Goal: Information Seeking & Learning: Learn about a topic

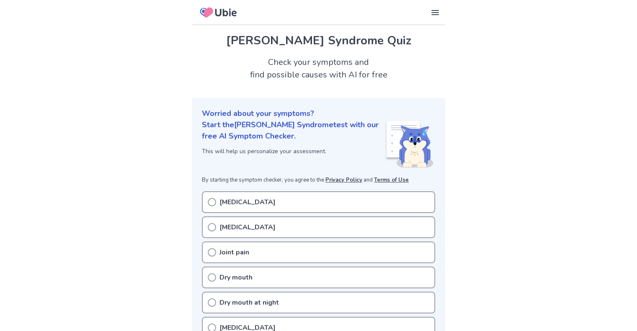
click at [210, 203] on icon at bounding box center [212, 202] width 8 height 8
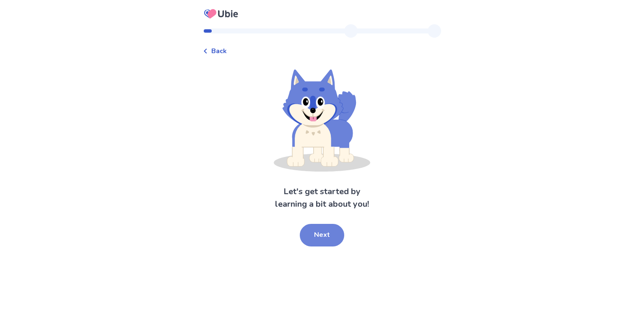
click at [323, 238] on button "Next" at bounding box center [322, 235] width 44 height 23
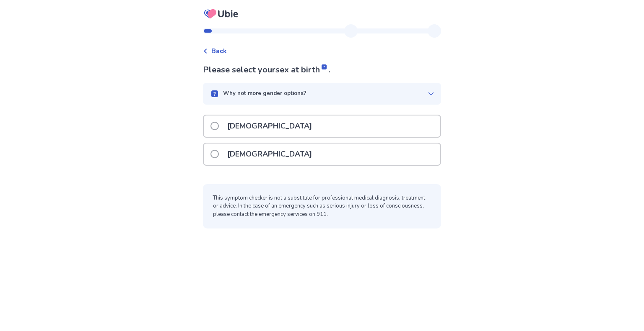
click at [215, 153] on span at bounding box center [214, 154] width 8 height 8
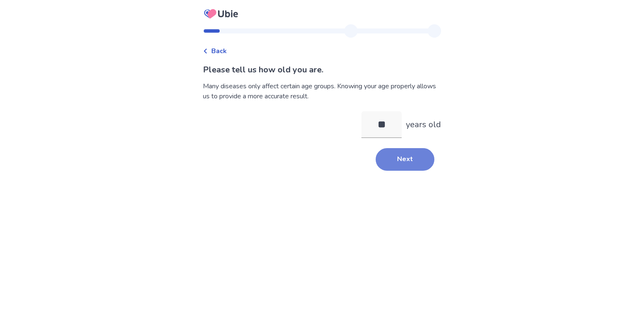
type input "**"
click at [393, 154] on button "Next" at bounding box center [404, 159] width 59 height 23
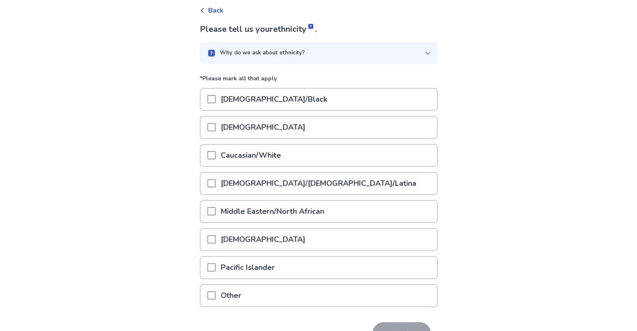
scroll to position [42, 0]
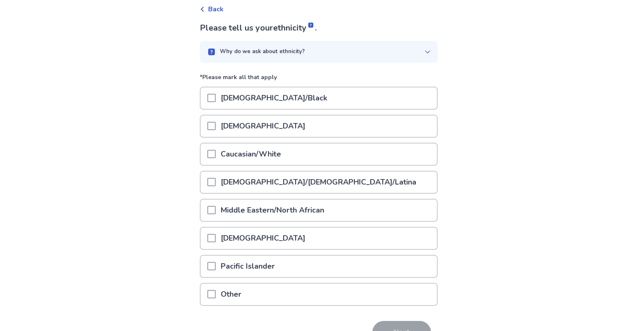
click at [216, 184] on span at bounding box center [211, 182] width 8 height 8
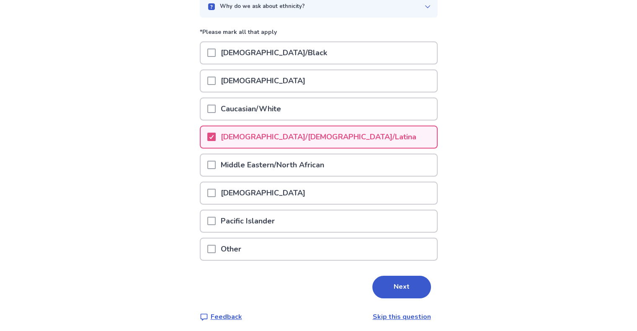
scroll to position [88, 0]
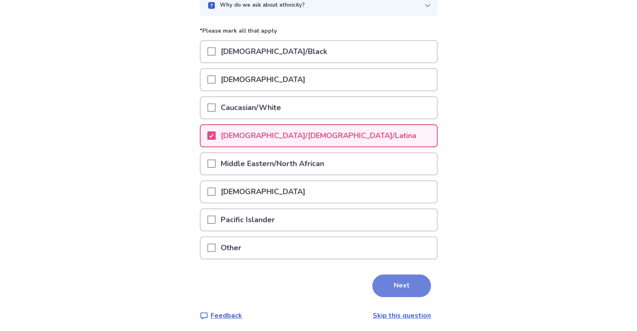
click at [396, 278] on button "Next" at bounding box center [401, 286] width 59 height 23
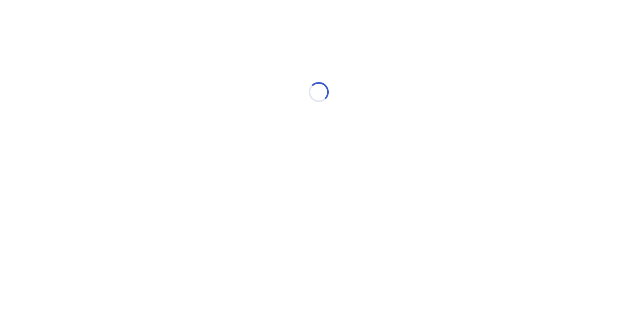
scroll to position [0, 0]
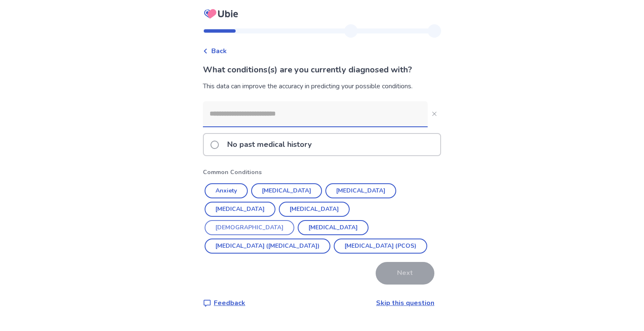
click at [294, 220] on button "[DEMOGRAPHIC_DATA]" at bounding box center [249, 227] width 90 height 15
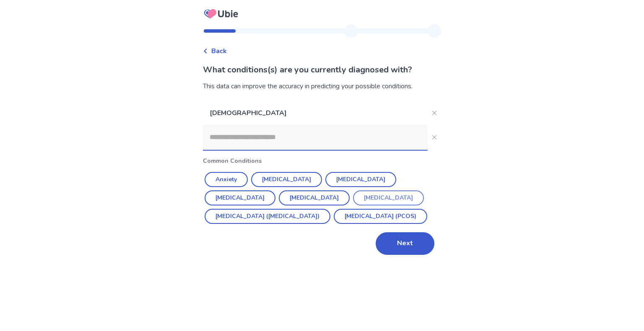
click at [353, 196] on button "[MEDICAL_DATA]" at bounding box center [388, 198] width 71 height 15
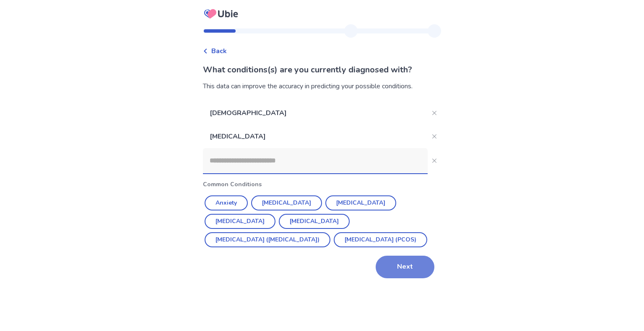
click at [404, 271] on button "Next" at bounding box center [404, 267] width 59 height 23
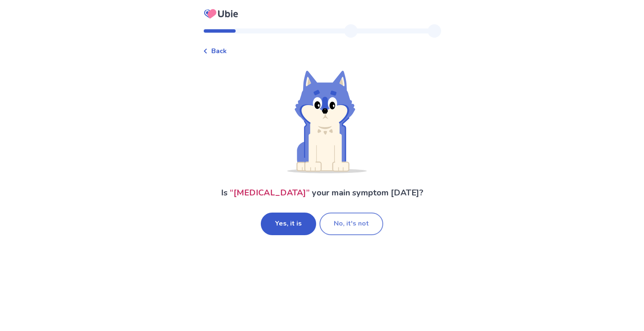
click at [343, 228] on button "No, it's not" at bounding box center [351, 224] width 64 height 23
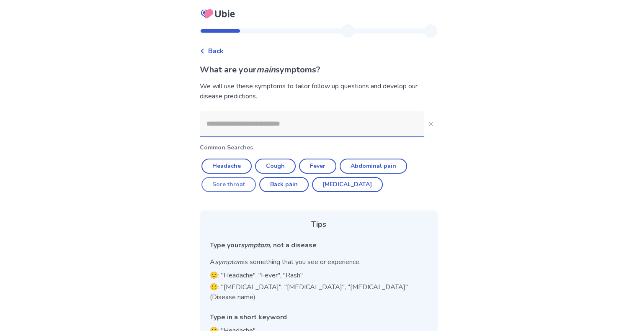
click at [243, 186] on button "Sore throat" at bounding box center [229, 184] width 54 height 15
type input "**********"
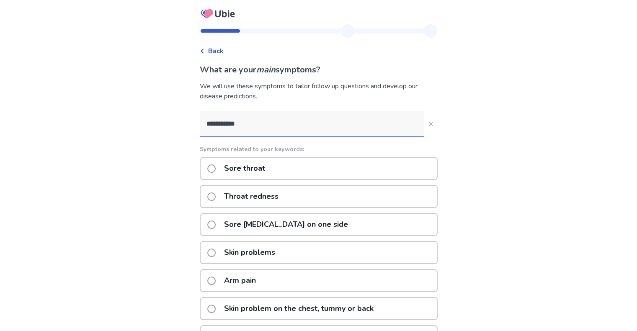
click at [216, 171] on span at bounding box center [211, 169] width 8 height 8
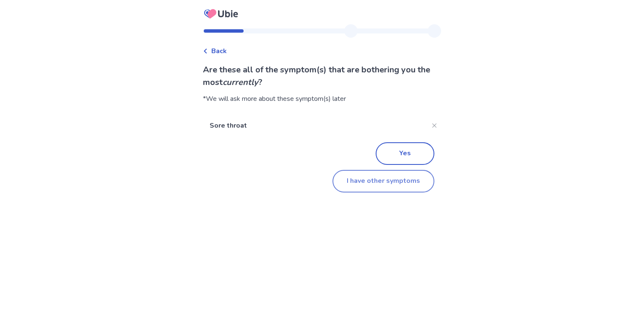
click at [375, 184] on button "I have other symptoms" at bounding box center [383, 181] width 102 height 23
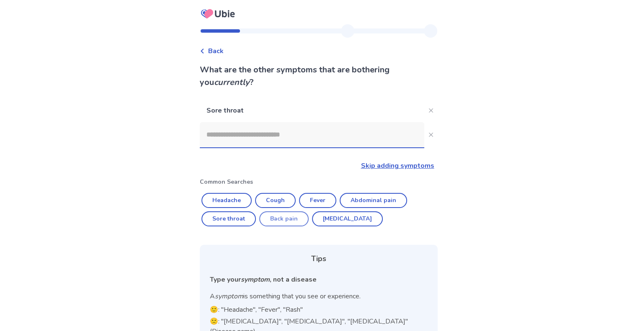
click at [280, 219] on button "Back pain" at bounding box center [283, 219] width 49 height 15
type input "*********"
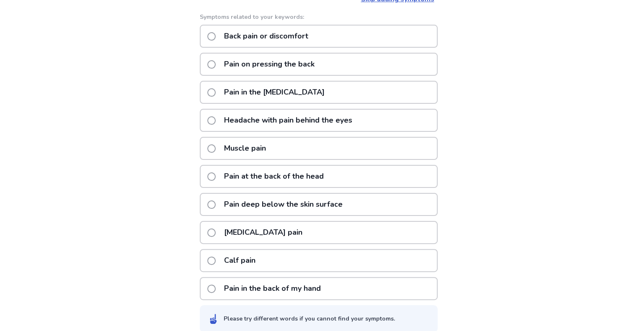
scroll to position [168, 0]
click at [216, 34] on span at bounding box center [211, 35] width 8 height 8
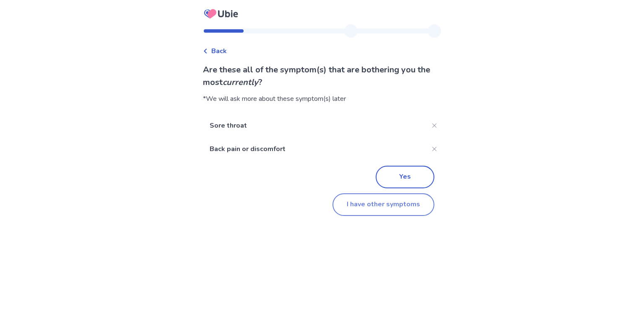
click at [389, 202] on button "I have other symptoms" at bounding box center [383, 205] width 102 height 23
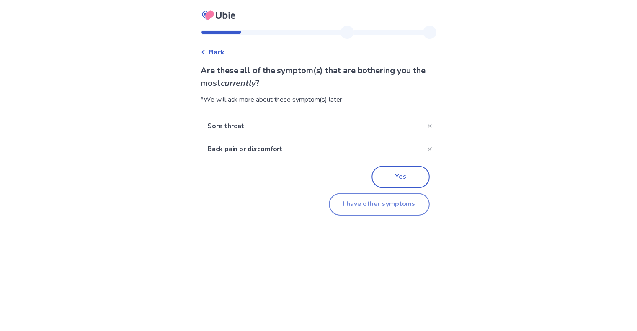
scroll to position [92, 0]
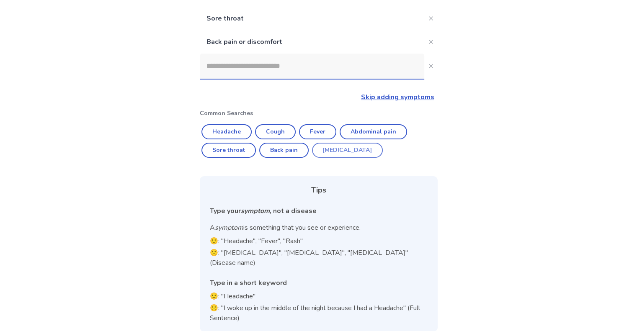
click at [328, 145] on button "[MEDICAL_DATA]" at bounding box center [347, 150] width 71 height 15
type input "********"
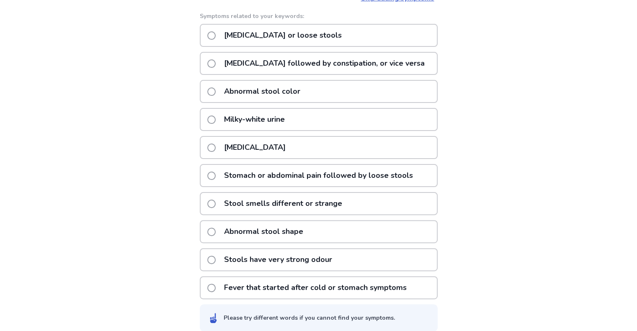
scroll to position [198, 0]
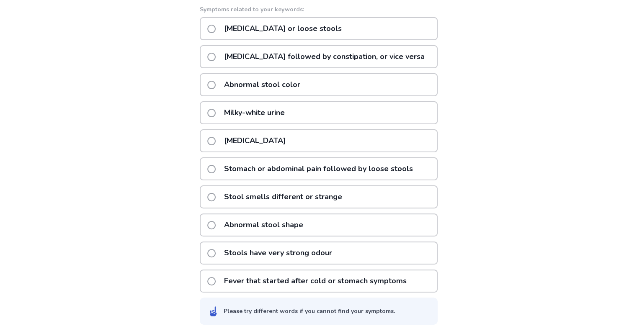
click at [216, 193] on span at bounding box center [211, 197] width 8 height 8
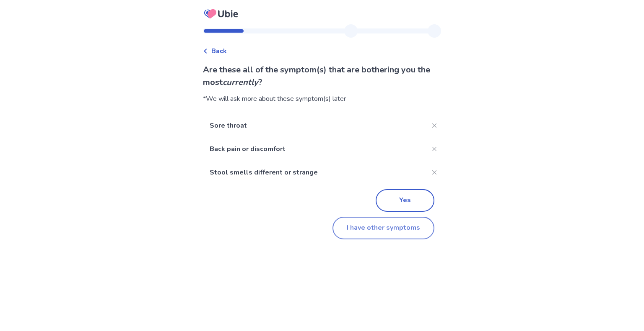
click at [392, 230] on button "I have other symptoms" at bounding box center [383, 228] width 102 height 23
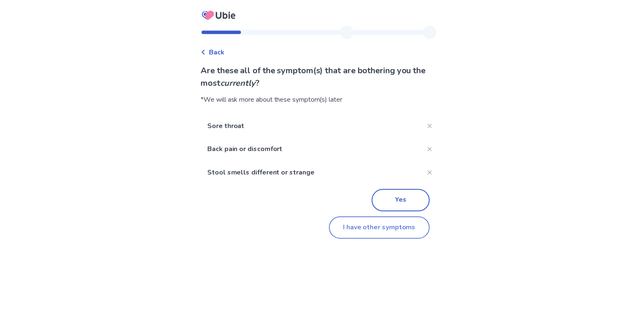
scroll to position [116, 0]
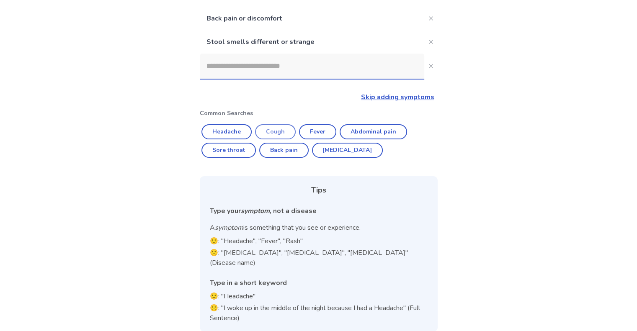
click at [276, 134] on button "Cough" at bounding box center [275, 131] width 41 height 15
type input "*****"
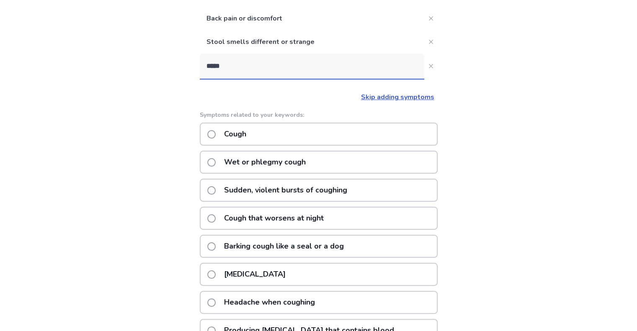
click at [213, 159] on span at bounding box center [211, 162] width 8 height 8
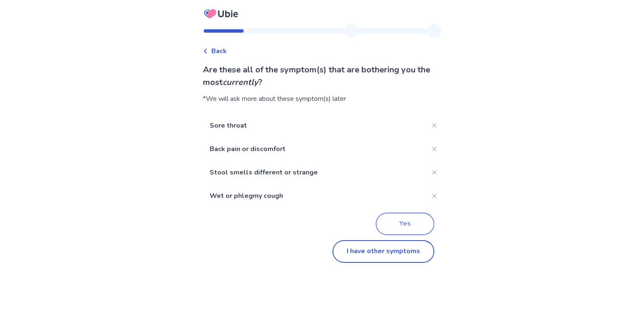
click at [390, 222] on button "Yes" at bounding box center [404, 224] width 59 height 23
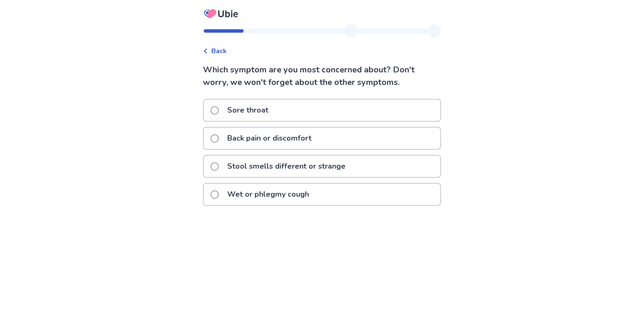
click at [219, 109] on span at bounding box center [214, 110] width 8 height 8
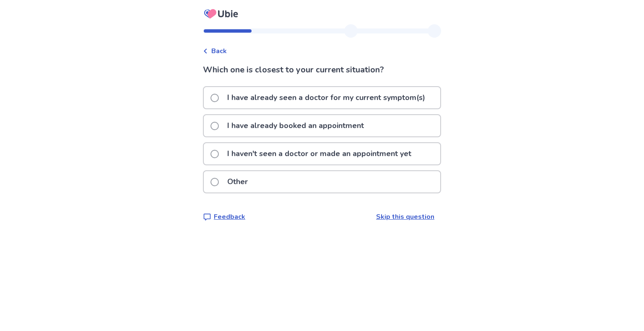
click at [220, 102] on label "I have already seen a doctor for my current symptom(s)" at bounding box center [320, 97] width 220 height 21
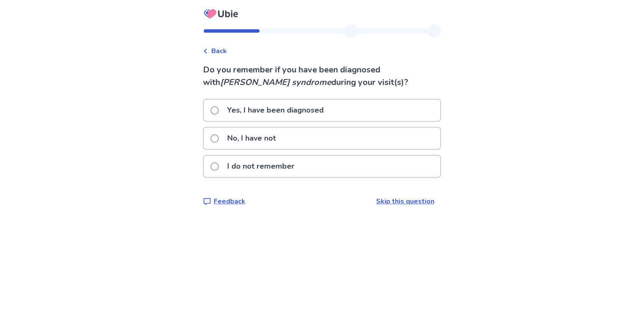
click at [224, 137] on label "No, I have not" at bounding box center [245, 138] width 70 height 21
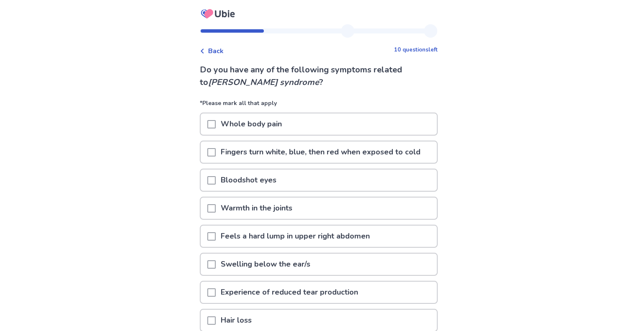
click at [215, 122] on span at bounding box center [211, 124] width 8 height 8
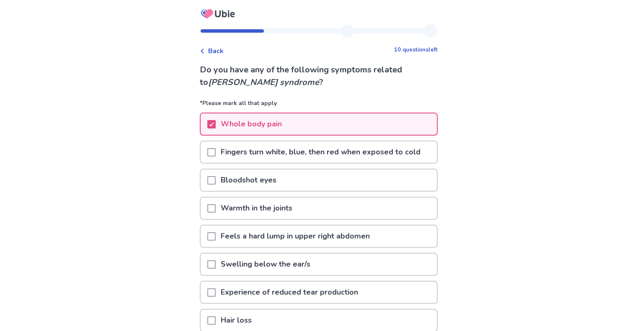
click at [216, 204] on span at bounding box center [211, 208] width 8 height 8
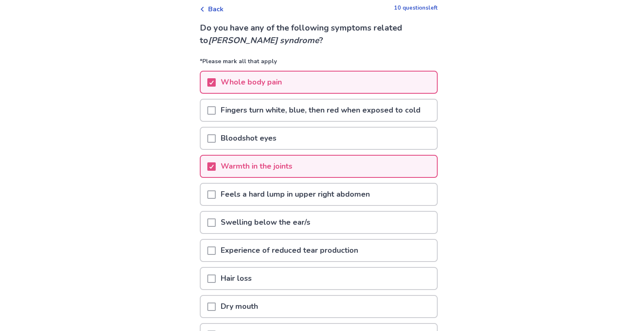
scroll to position [84, 0]
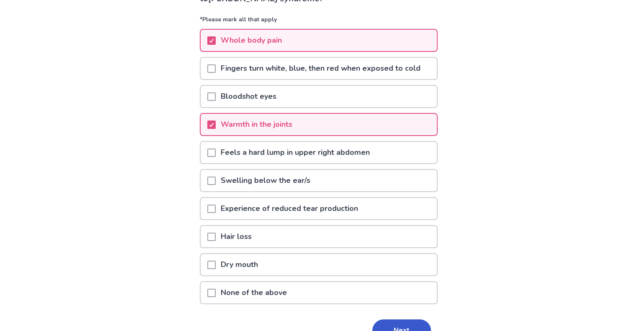
click at [212, 209] on span at bounding box center [211, 209] width 8 height 8
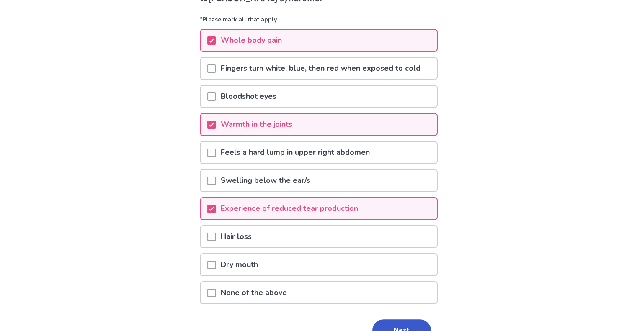
click at [213, 233] on span at bounding box center [211, 237] width 8 height 8
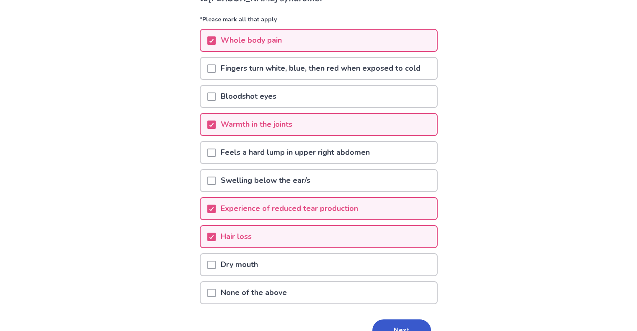
click at [216, 263] on span at bounding box center [211, 265] width 8 height 8
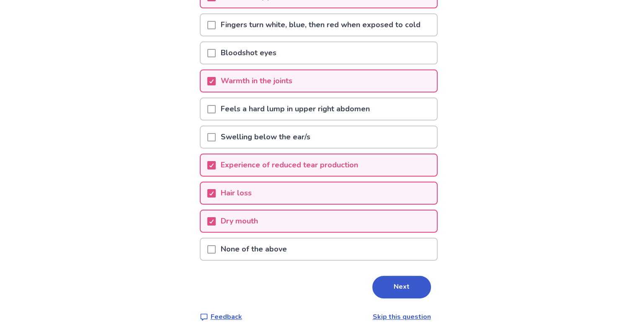
scroll to position [128, 0]
click at [393, 281] on button "Next" at bounding box center [401, 287] width 59 height 23
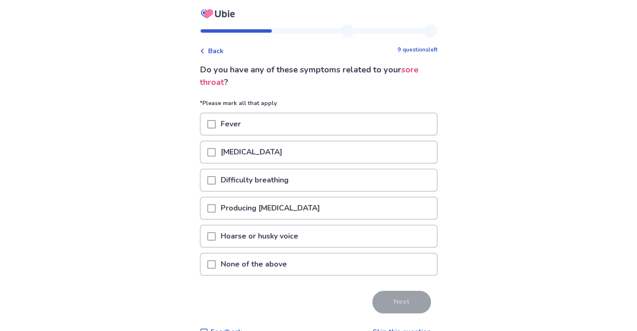
click at [211, 149] on div "[MEDICAL_DATA]" at bounding box center [319, 152] width 236 height 21
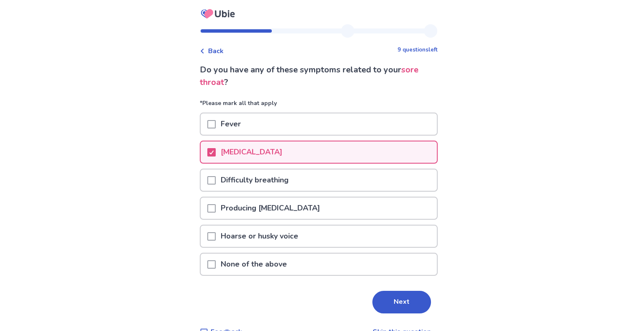
click at [216, 181] on span at bounding box center [211, 180] width 8 height 8
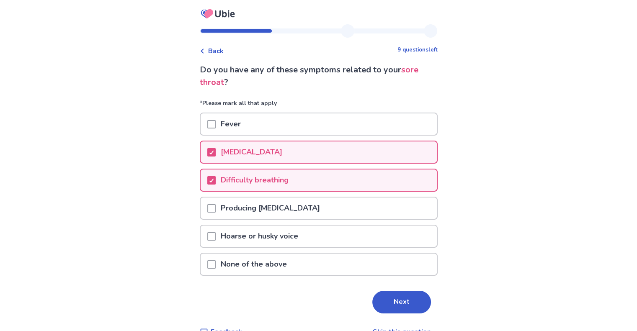
click at [216, 204] on span at bounding box center [211, 208] width 8 height 8
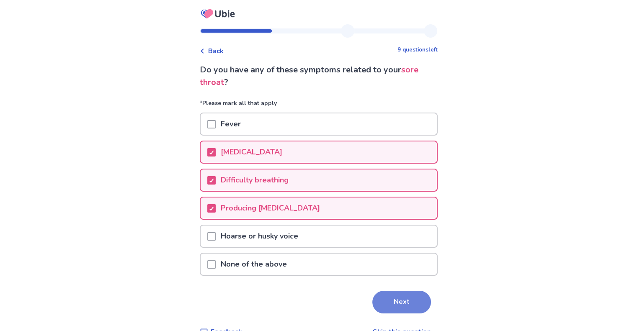
click at [391, 298] on button "Next" at bounding box center [401, 302] width 59 height 23
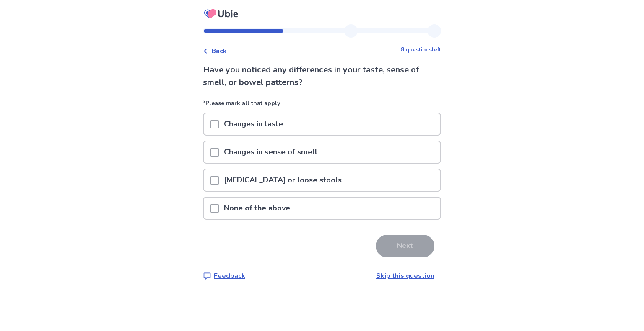
click at [217, 180] on span at bounding box center [214, 180] width 8 height 8
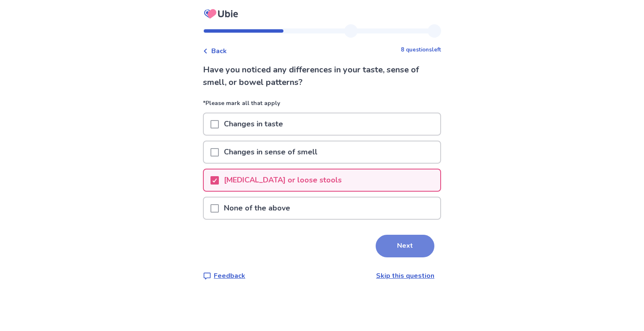
click at [399, 249] on button "Next" at bounding box center [404, 246] width 59 height 23
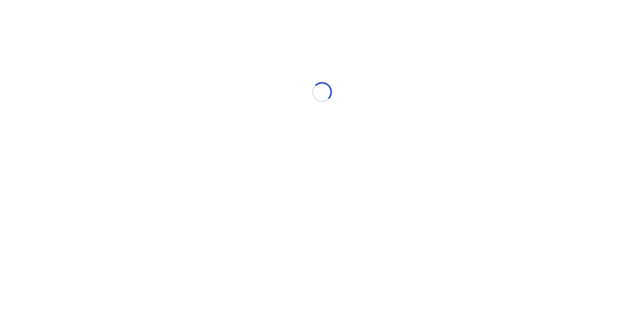
select select "*"
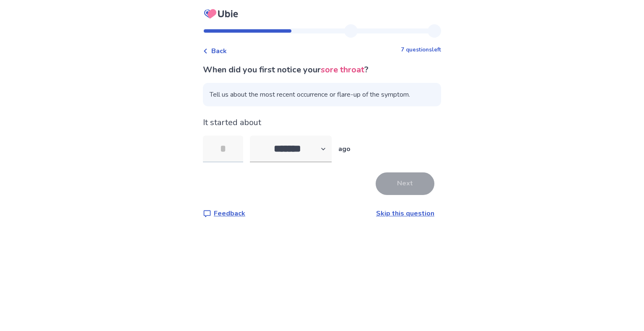
click at [234, 145] on input "tel" at bounding box center [223, 149] width 40 height 27
type input "*"
click at [397, 183] on button "Next" at bounding box center [404, 184] width 59 height 23
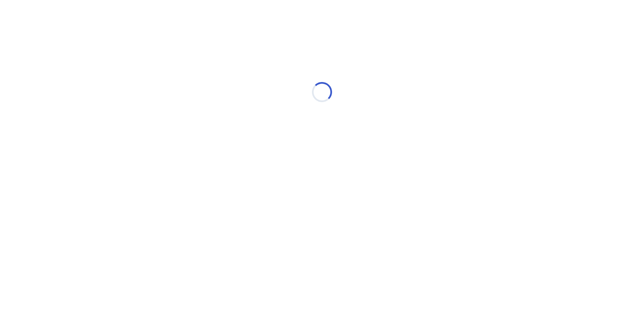
select select "*"
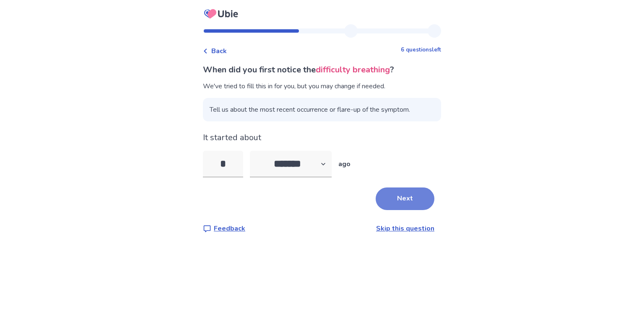
click at [393, 197] on button "Next" at bounding box center [404, 199] width 59 height 23
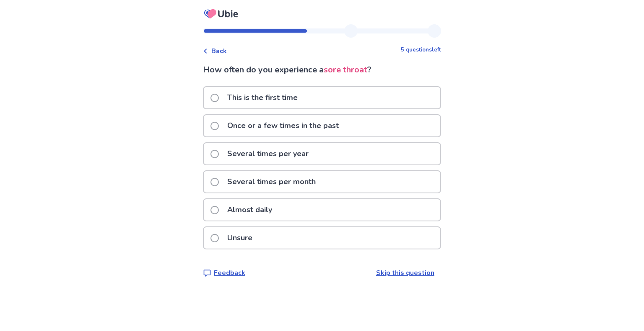
click at [219, 123] on span at bounding box center [214, 126] width 8 height 8
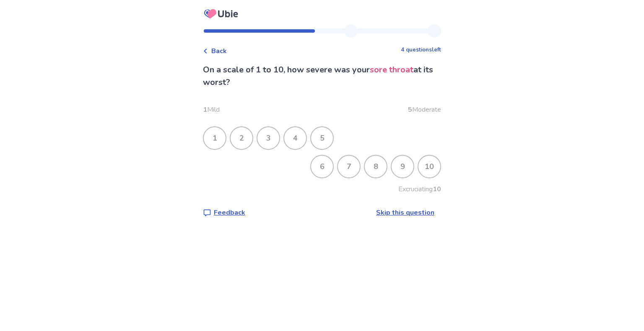
click at [372, 169] on div "8" at bounding box center [375, 167] width 22 height 22
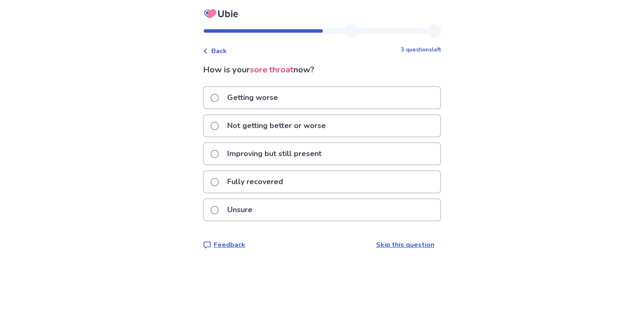
click at [219, 151] on span at bounding box center [214, 154] width 8 height 8
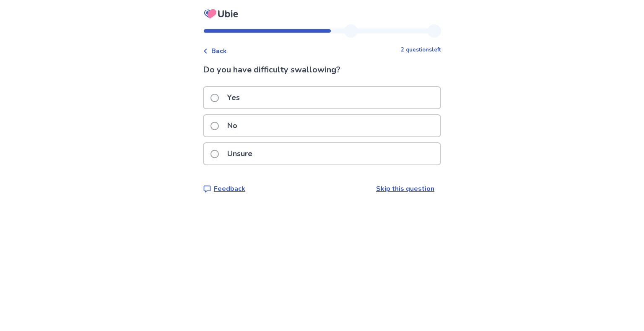
click at [219, 98] on span at bounding box center [214, 98] width 8 height 8
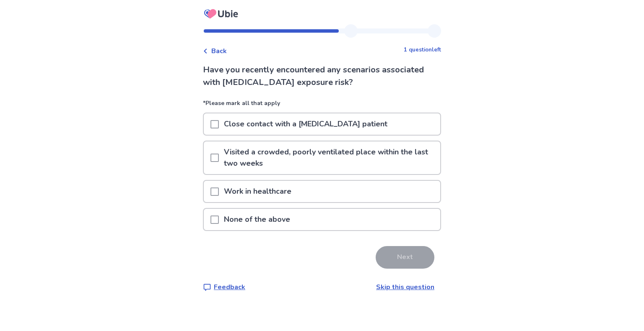
click at [216, 192] on span at bounding box center [214, 192] width 8 height 8
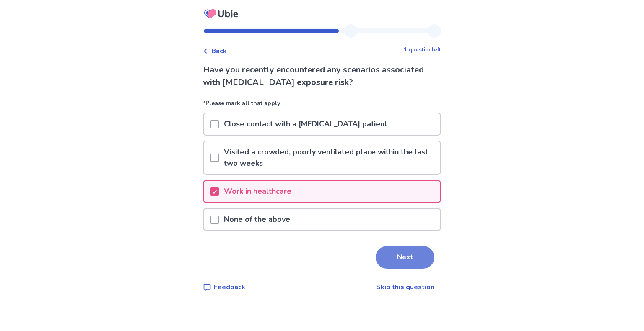
click at [412, 258] on button "Next" at bounding box center [404, 257] width 59 height 23
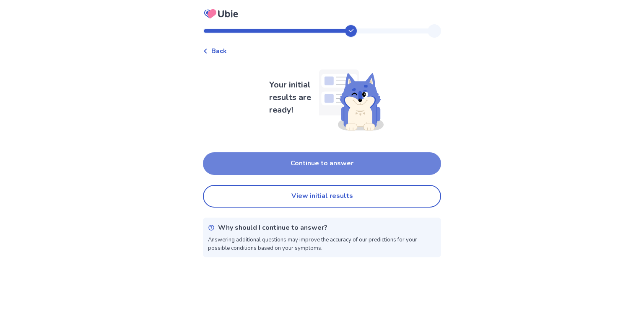
click at [341, 165] on button "Continue to answer" at bounding box center [322, 164] width 238 height 23
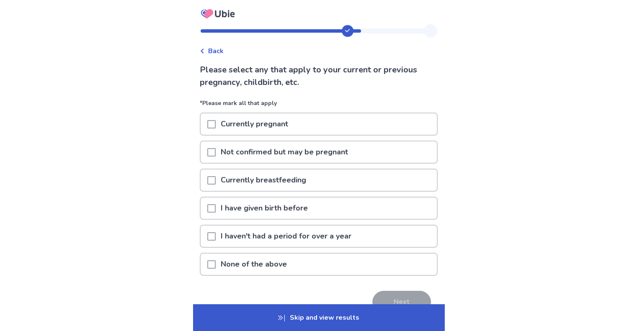
click at [216, 261] on span at bounding box center [211, 265] width 8 height 8
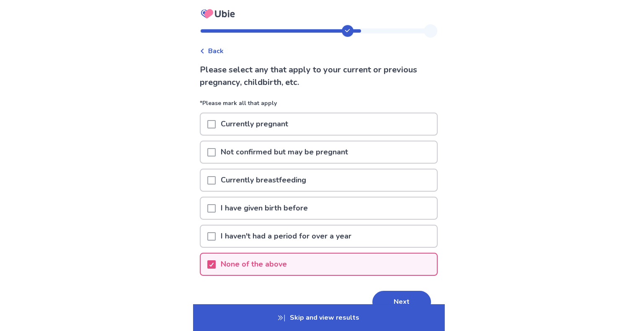
scroll to position [44, 0]
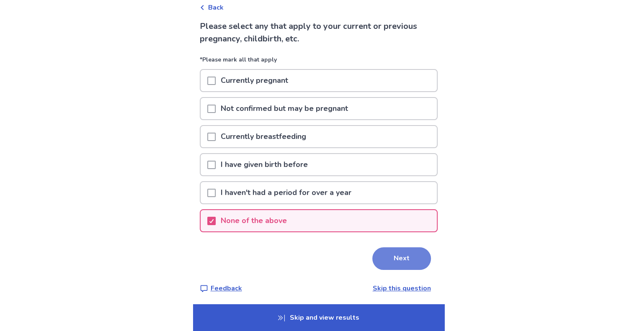
click at [393, 262] on button "Next" at bounding box center [401, 259] width 59 height 23
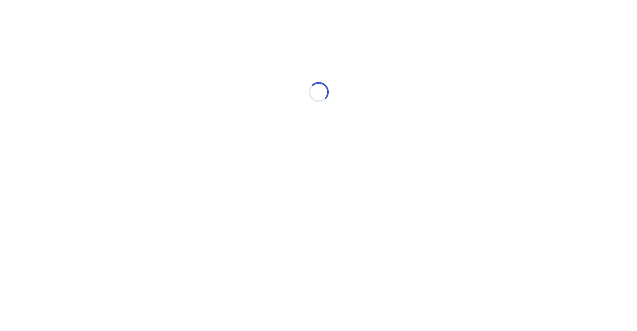
scroll to position [0, 0]
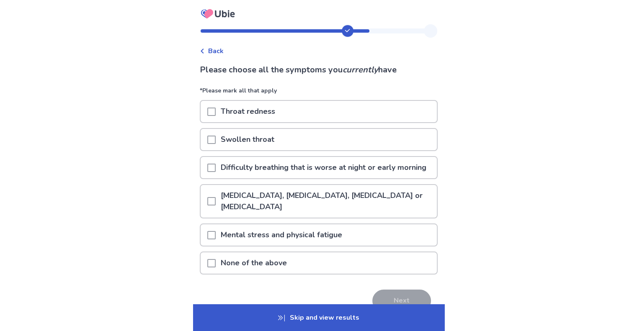
click at [208, 108] on div "Throat redness" at bounding box center [319, 111] width 236 height 21
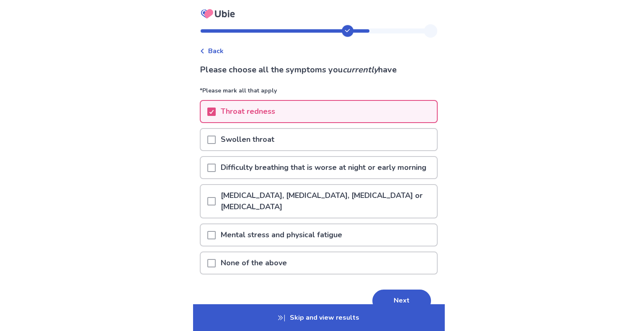
click at [216, 136] on span at bounding box center [211, 140] width 8 height 8
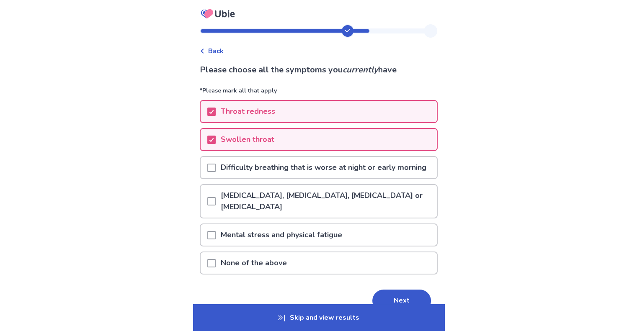
click at [213, 172] on span at bounding box center [211, 168] width 8 height 8
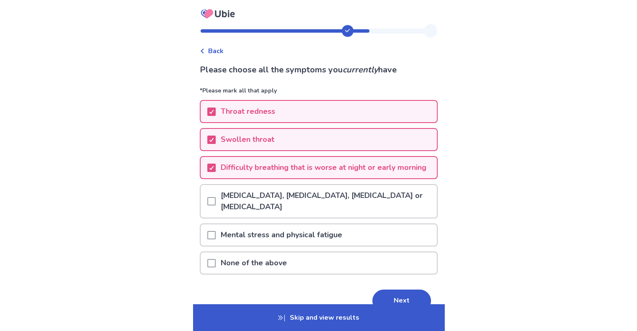
click at [215, 206] on span at bounding box center [211, 201] width 8 height 8
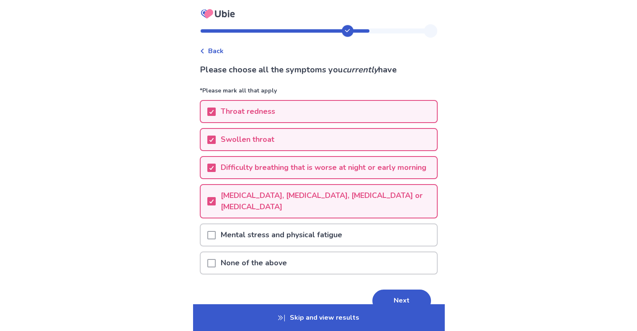
click at [213, 240] on span at bounding box center [211, 235] width 8 height 8
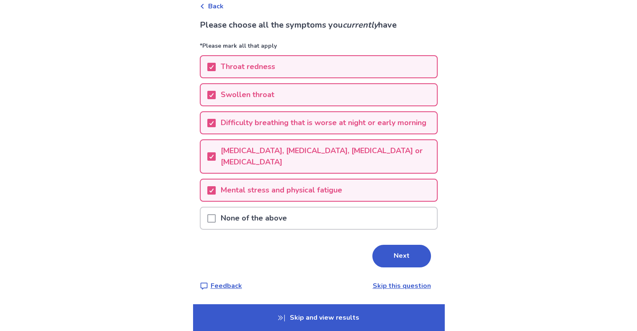
scroll to position [54, 0]
click at [414, 253] on button "Next" at bounding box center [401, 256] width 59 height 23
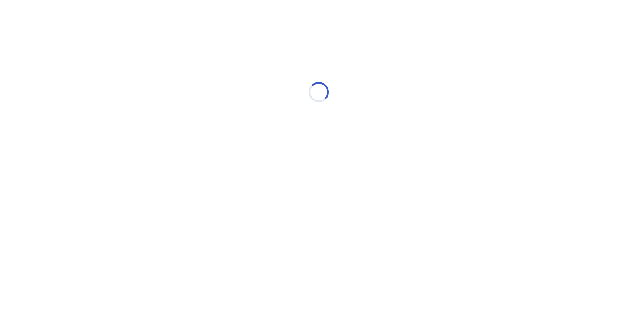
scroll to position [0, 0]
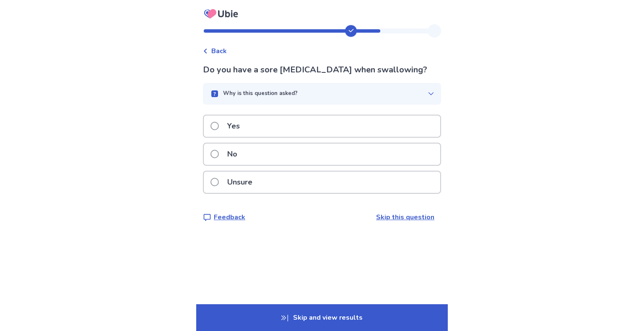
click at [218, 125] on span at bounding box center [214, 126] width 8 height 8
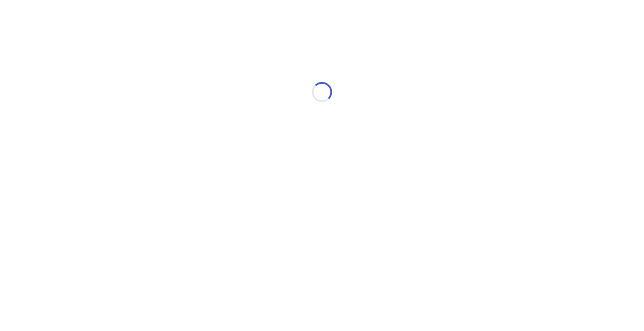
select select "*"
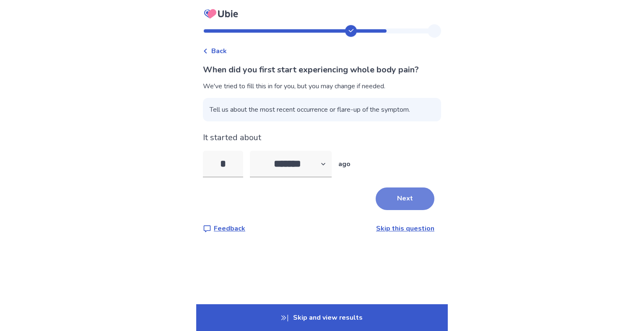
click at [418, 204] on button "Next" at bounding box center [404, 199] width 59 height 23
click at [330, 166] on select "******* ****** ******* ******** *******" at bounding box center [291, 164] width 82 height 27
select select "*"
click at [255, 151] on select "******* ****** ******* ******** *******" at bounding box center [291, 164] width 82 height 27
click at [232, 159] on input "*" at bounding box center [223, 164] width 40 height 27
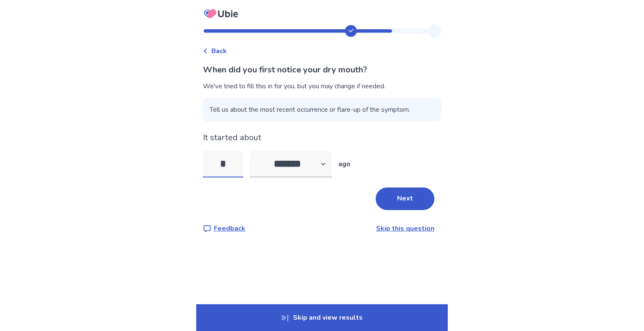
click at [238, 165] on input "*" at bounding box center [223, 164] width 40 height 27
type input "*"
click at [395, 194] on button "Next" at bounding box center [404, 199] width 59 height 23
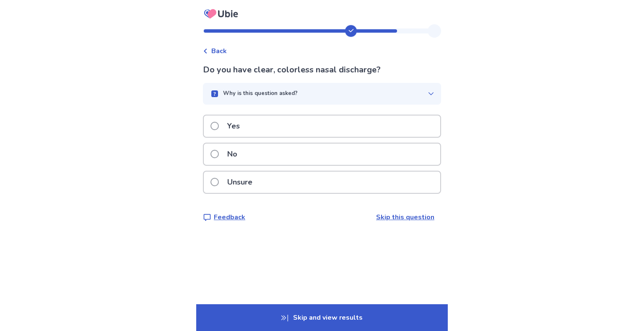
click at [223, 52] on span "Back" at bounding box center [219, 51] width 16 height 10
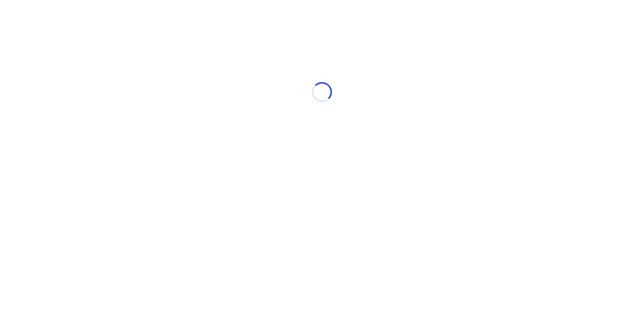
select select "*"
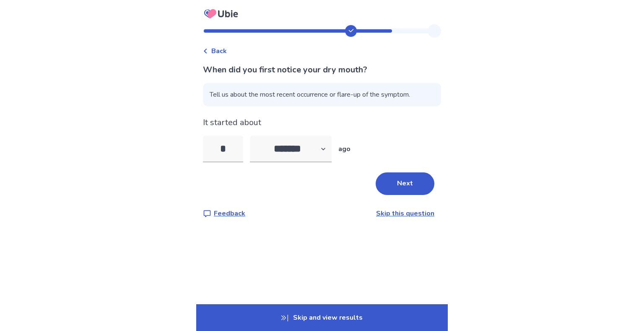
click at [223, 52] on span "Back" at bounding box center [219, 51] width 16 height 10
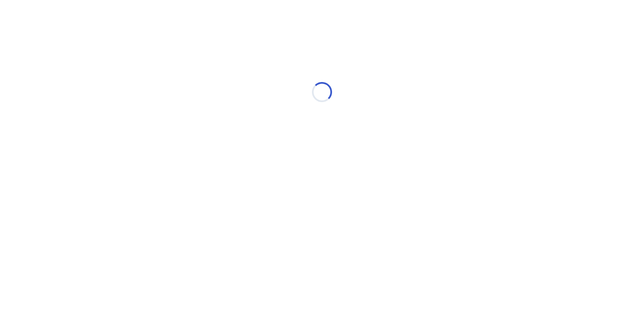
select select "*"
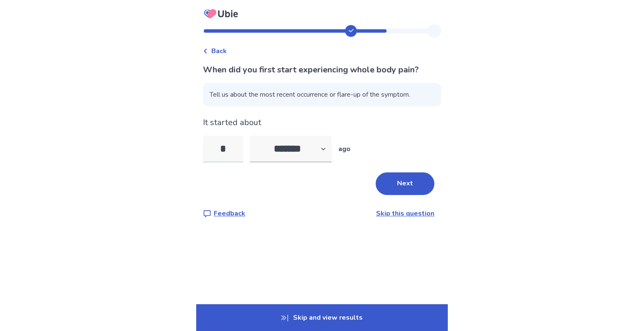
click at [239, 149] on input "*" at bounding box center [223, 149] width 40 height 27
type input "**"
click at [326, 147] on select "******* ****** ******* ******** *******" at bounding box center [291, 149] width 82 height 27
select select "*"
click at [255, 136] on select "******* ****** ******* ******** *******" at bounding box center [291, 149] width 82 height 27
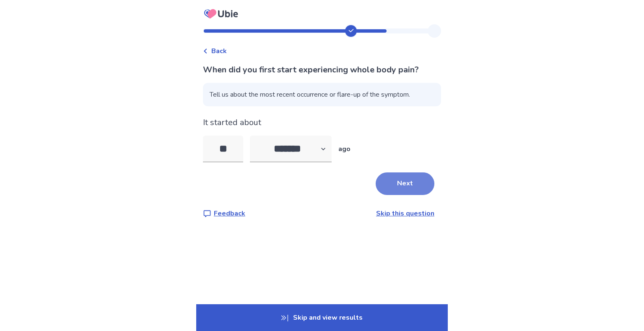
click at [393, 187] on button "Next" at bounding box center [404, 184] width 59 height 23
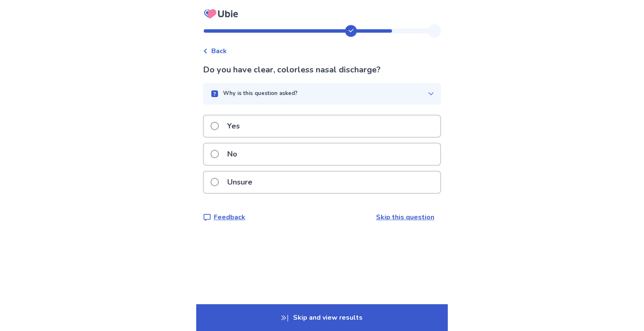
click at [219, 153] on span at bounding box center [214, 154] width 8 height 8
click at [220, 132] on label "Yes" at bounding box center [227, 126] width 34 height 21
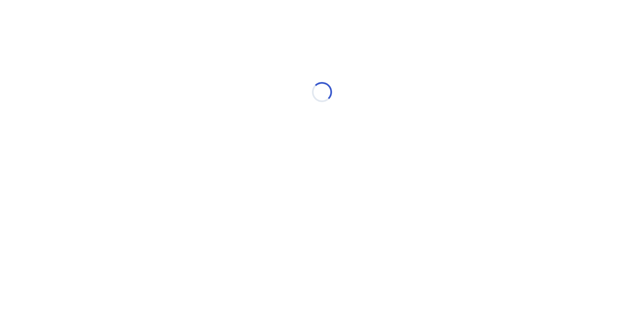
select select "*"
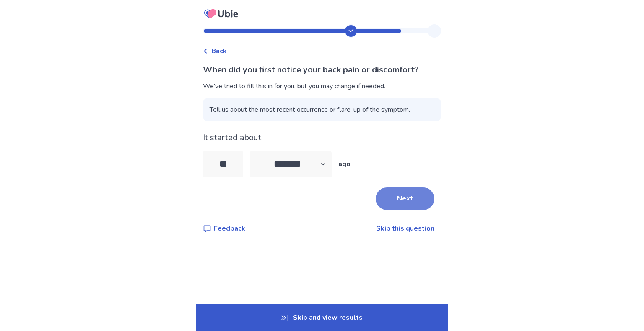
click at [409, 199] on button "Next" at bounding box center [404, 199] width 59 height 23
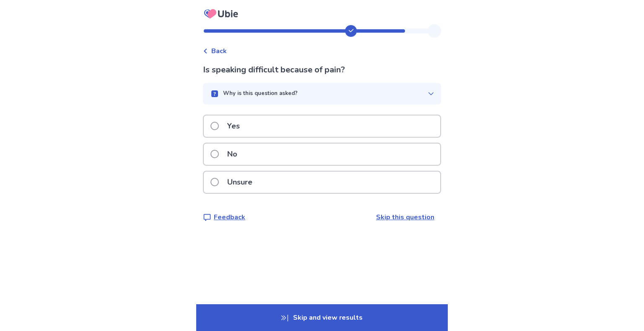
click at [219, 153] on span at bounding box center [214, 154] width 8 height 8
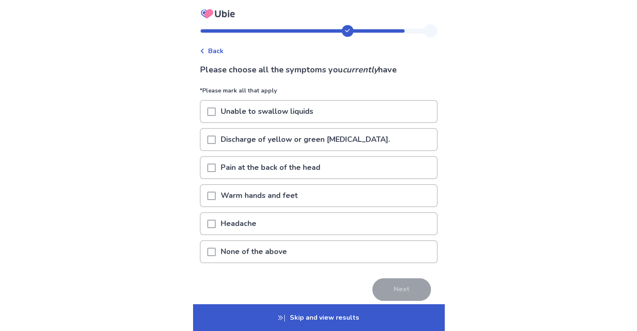
click at [214, 141] on span at bounding box center [211, 140] width 8 height 8
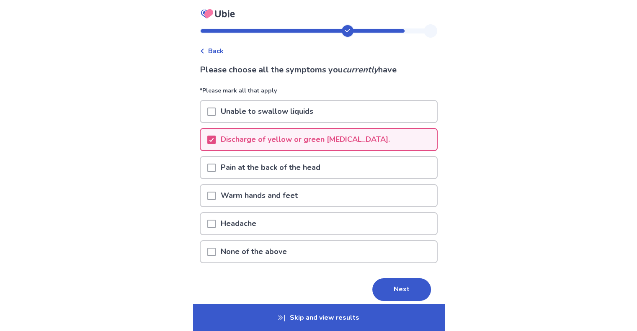
click at [213, 217] on div at bounding box center [211, 223] width 8 height 21
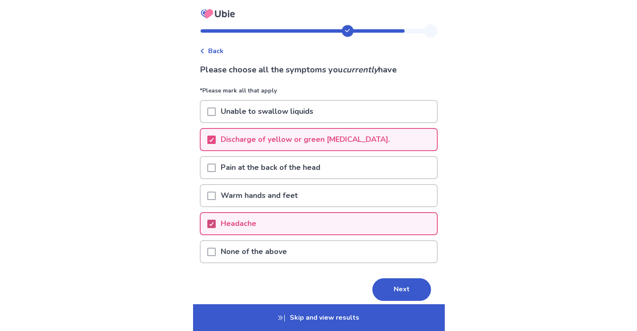
click at [214, 225] on div at bounding box center [211, 224] width 5 height 7
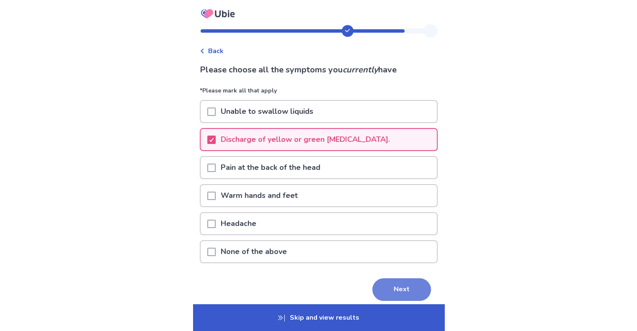
click at [411, 291] on button "Next" at bounding box center [401, 290] width 59 height 23
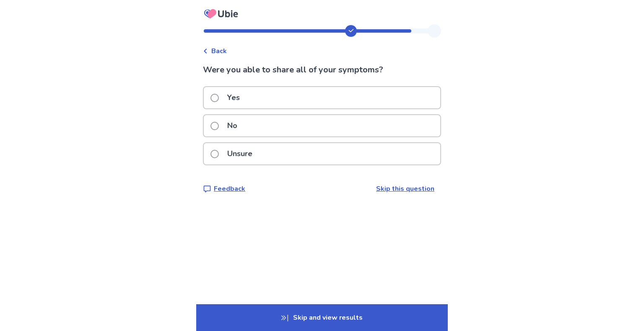
click at [219, 98] on span at bounding box center [214, 98] width 8 height 8
